Goal: Navigation & Orientation: Find specific page/section

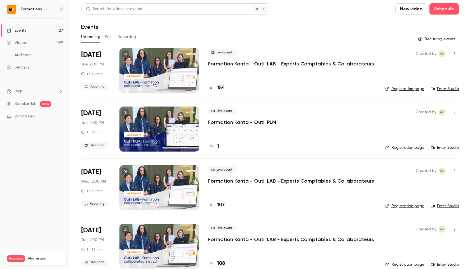
click at [44, 10] on icon "button" at bounding box center [46, 9] width 4 height 4
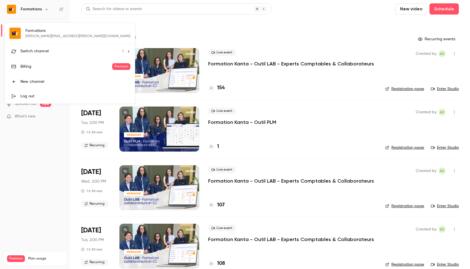
click at [44, 51] on span "Switch channel" at bounding box center [34, 51] width 28 height 6
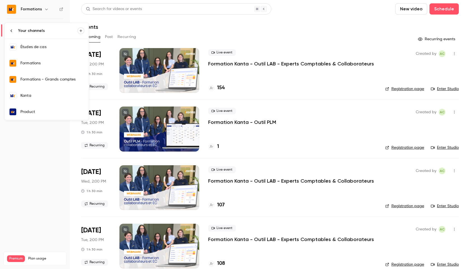
click at [23, 99] on link "Kanta" at bounding box center [47, 96] width 84 height 16
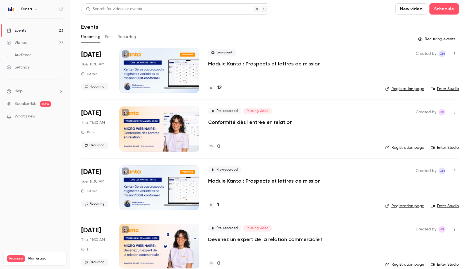
click at [444, 88] on link "Enter Studio" at bounding box center [445, 89] width 28 height 6
